Goal: Navigation & Orientation: Find specific page/section

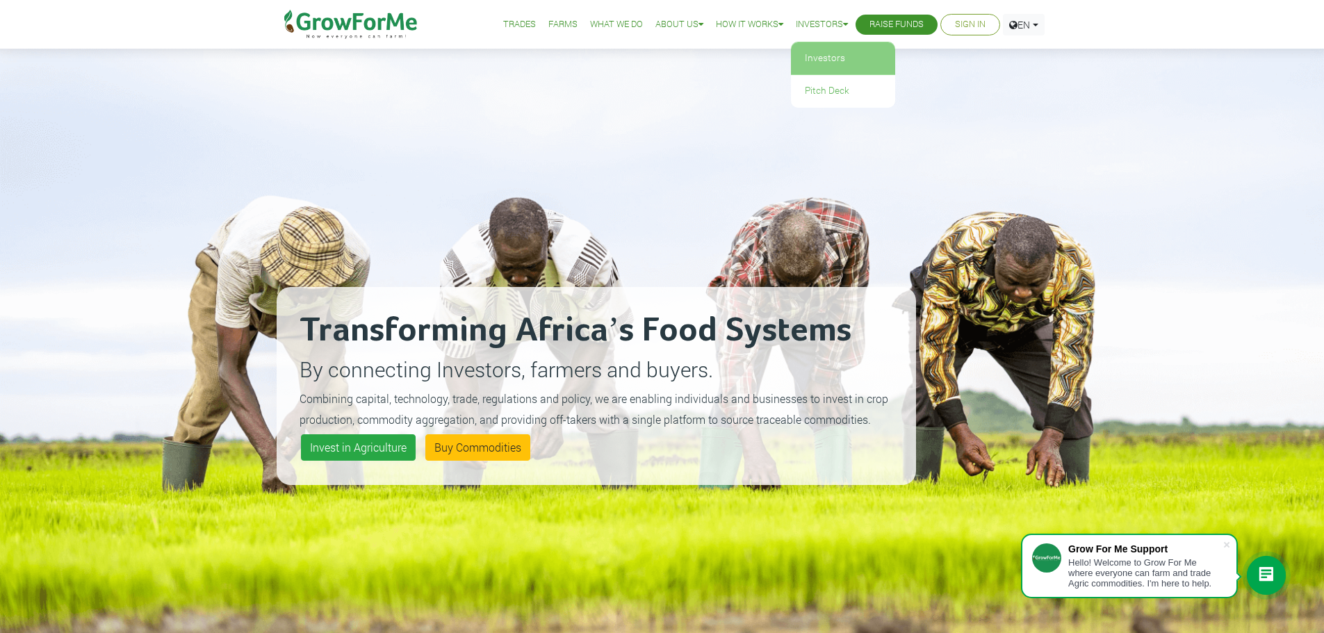
click at [824, 51] on link "Investors" at bounding box center [843, 58] width 104 height 32
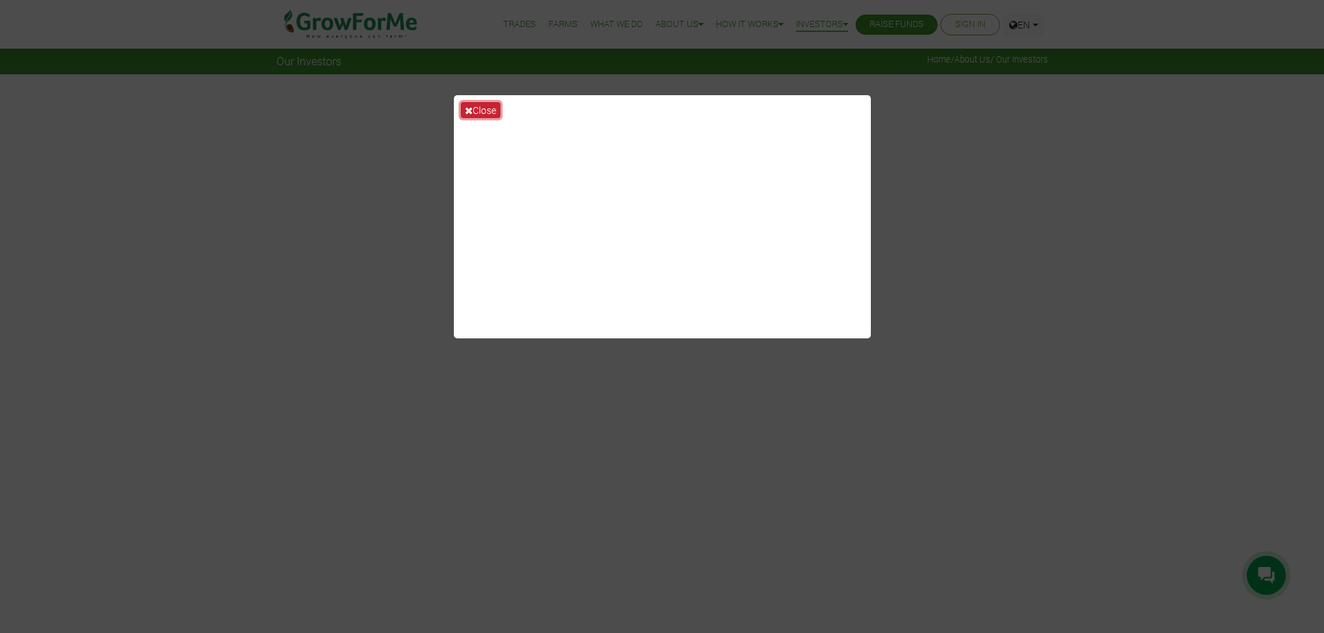
click at [493, 111] on button "Close" at bounding box center [481, 110] width 40 height 16
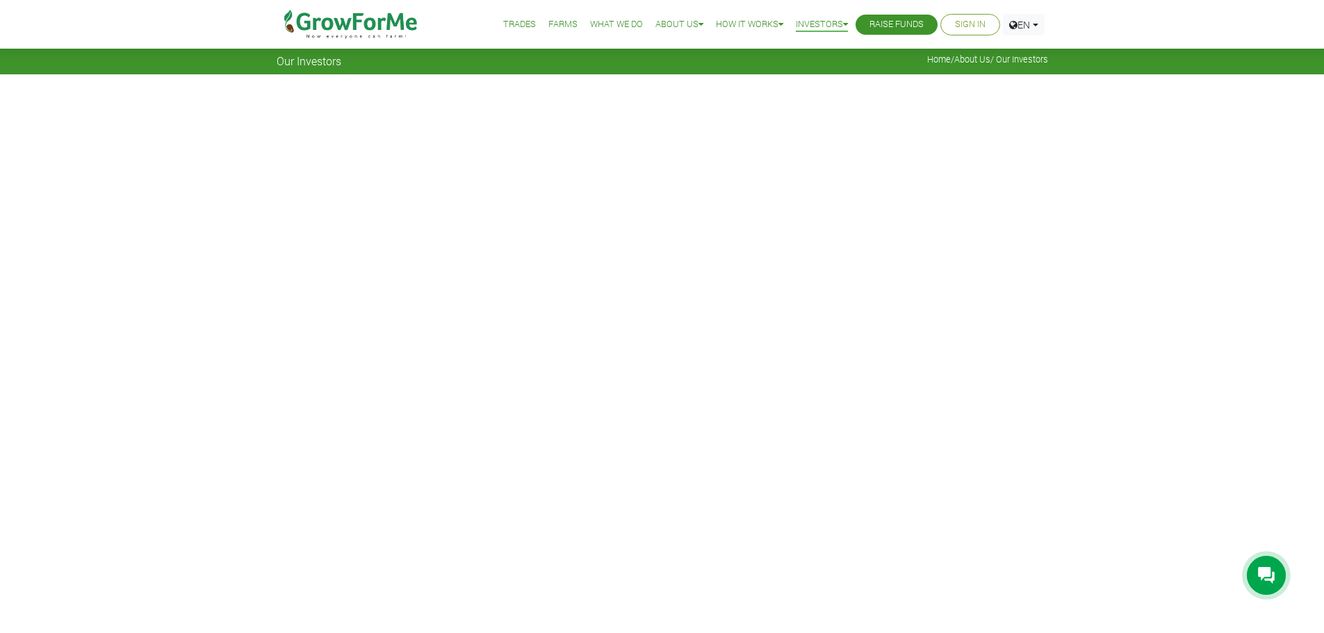
click at [521, 28] on link "Trades" at bounding box center [519, 24] width 33 height 15
